Goal: Navigation & Orientation: Find specific page/section

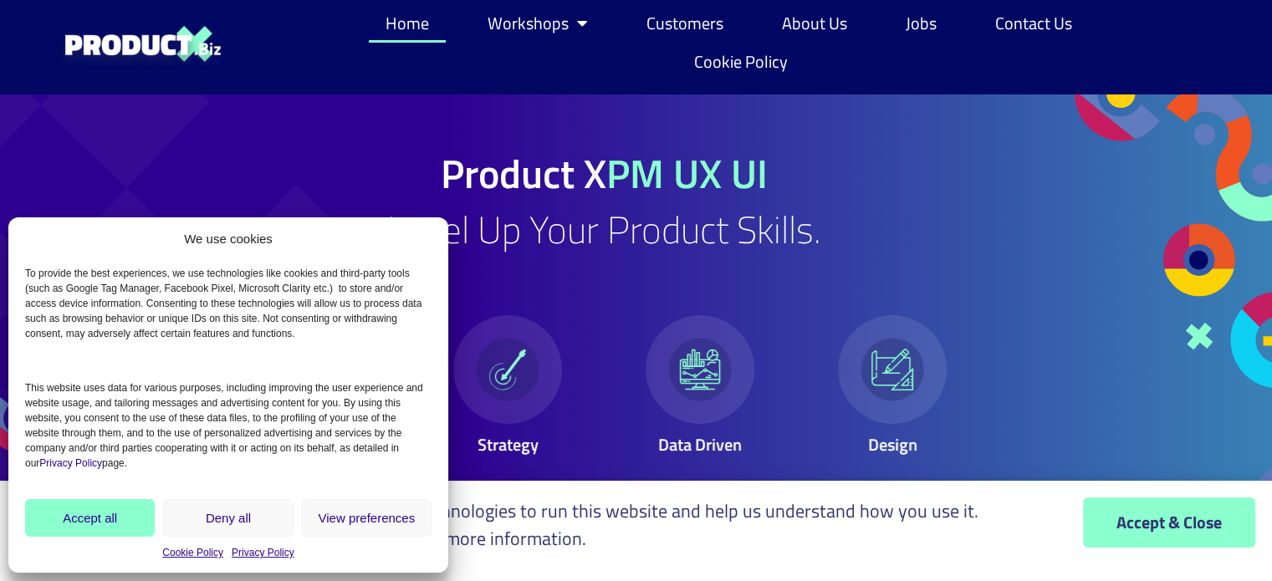
click at [204, 508] on button "Deny all" at bounding box center [228, 518] width 130 height 38
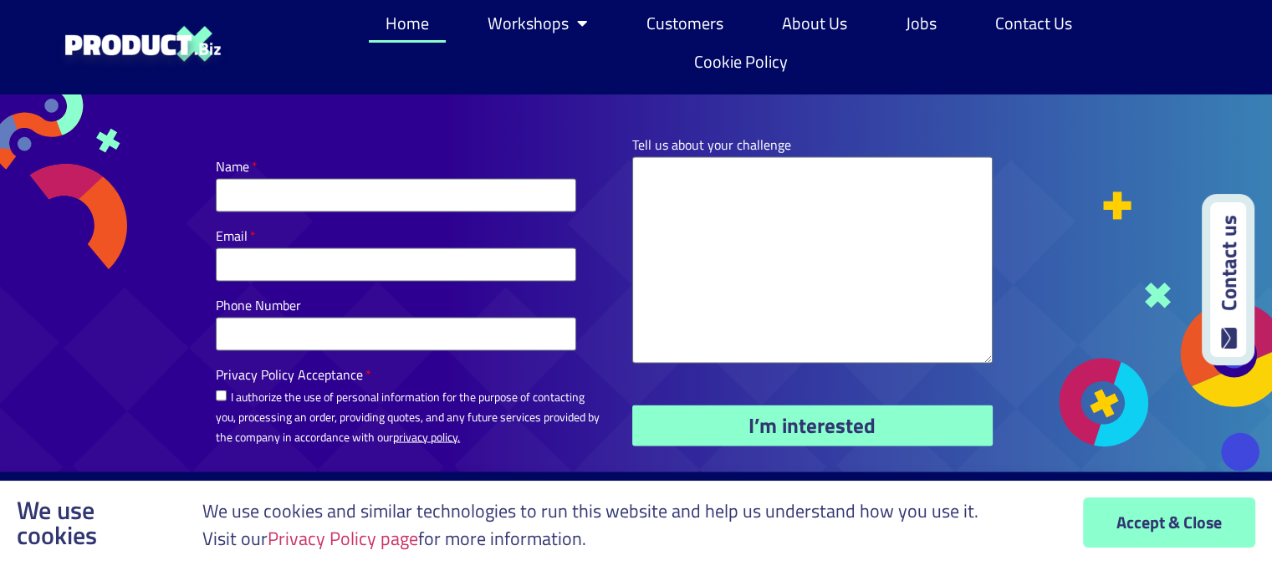
scroll to position [3362, 0]
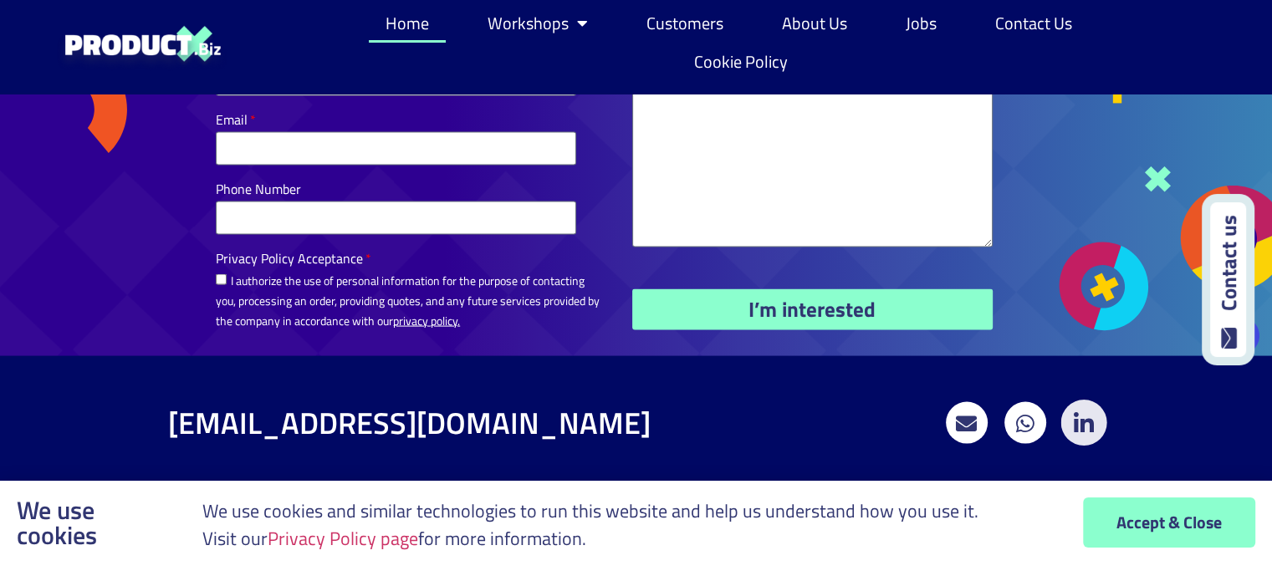
click at [1088, 426] on icon at bounding box center [1083, 423] width 23 height 23
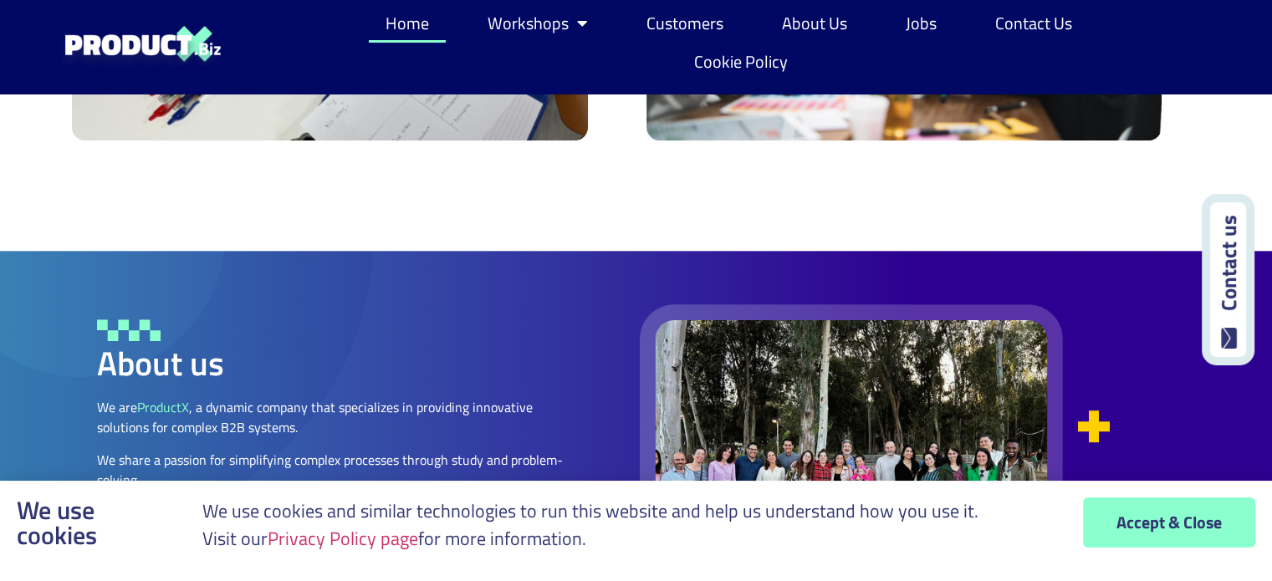
scroll to position [1940, 0]
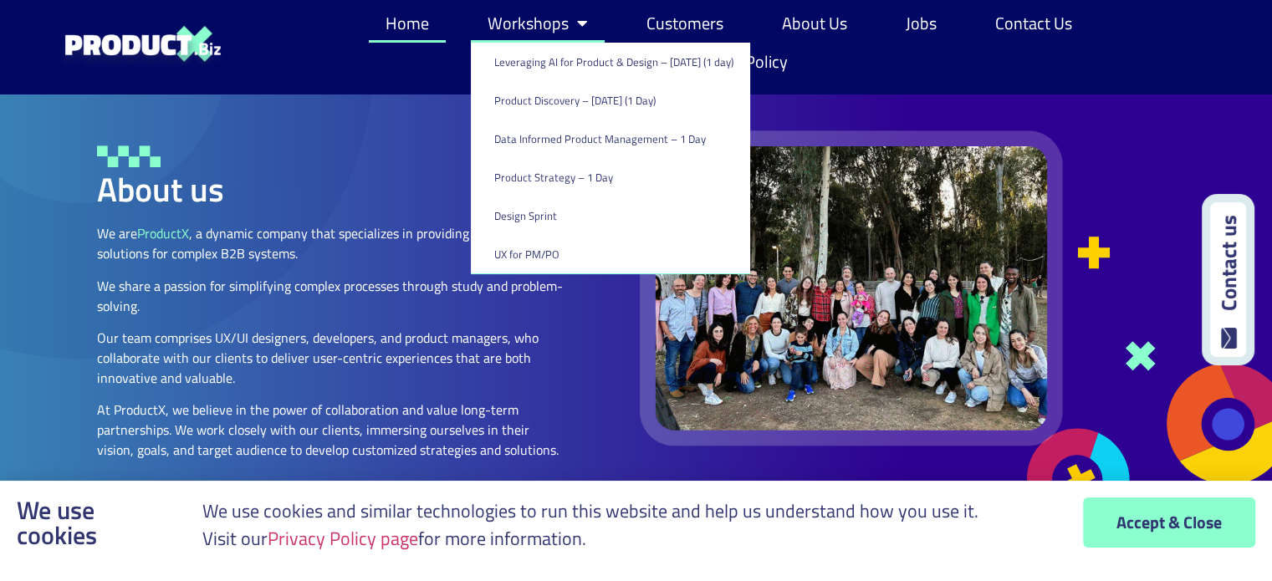
click at [572, 28] on span "Menu" at bounding box center [578, 23] width 19 height 33
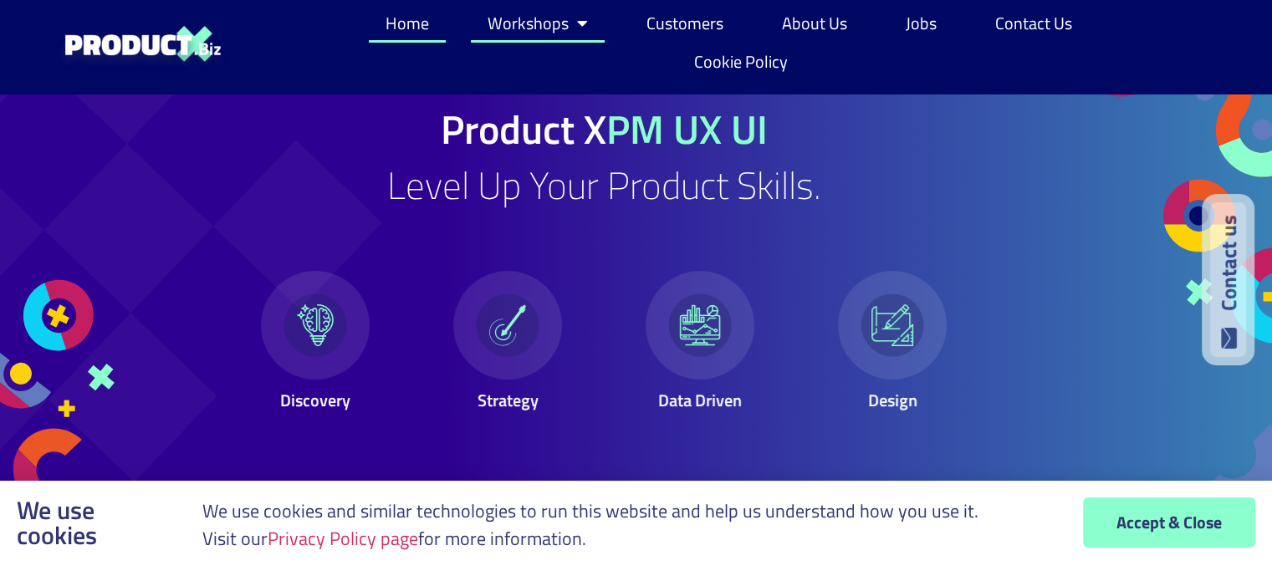
click at [572, 28] on span "Menu" at bounding box center [578, 23] width 19 height 33
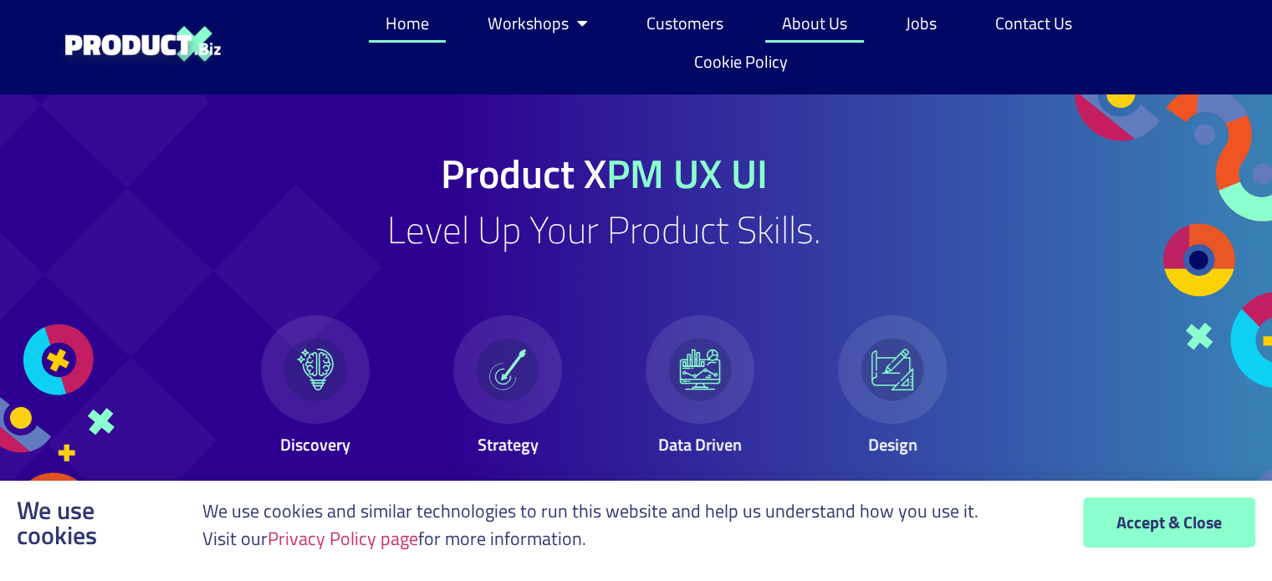
click at [823, 30] on link "About Us" at bounding box center [814, 23] width 99 height 38
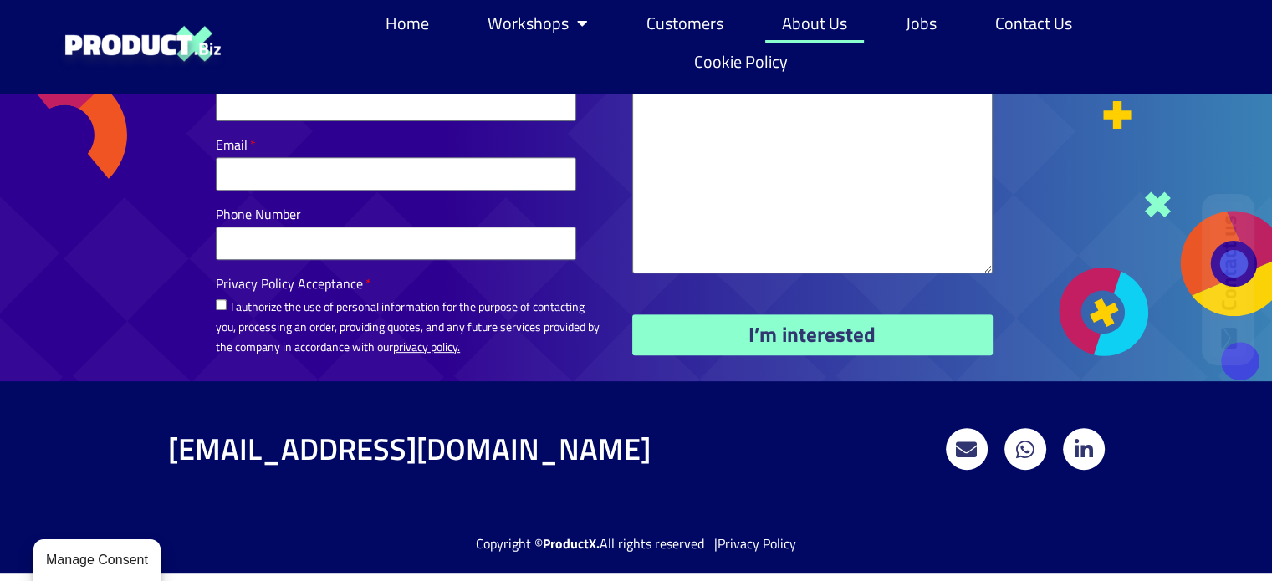
scroll to position [693, 0]
